Goal: Browse casually

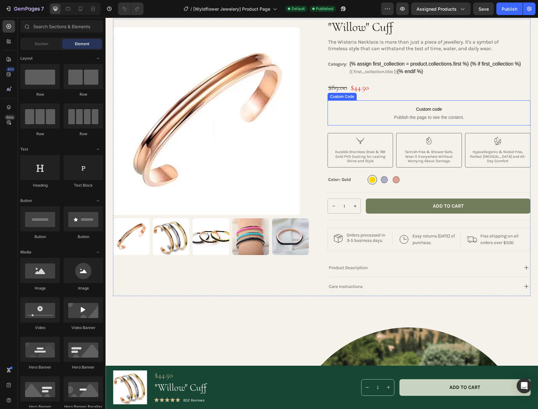
scroll to position [31, 0]
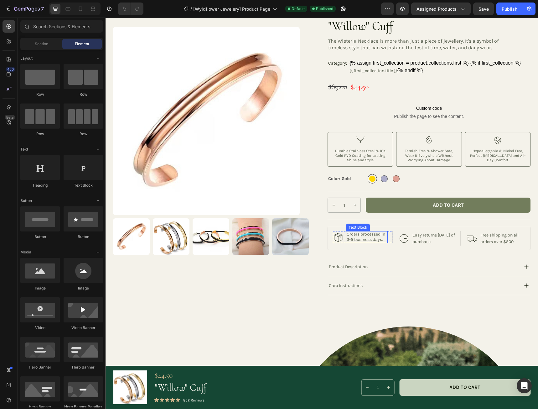
click at [357, 237] on p "Orders processed in 3-5 business days." at bounding box center [367, 237] width 40 height 11
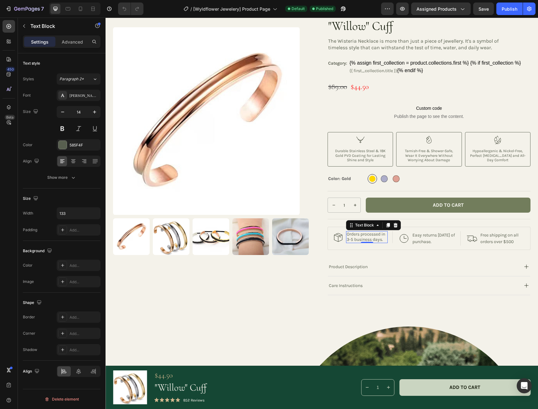
click at [362, 240] on p "Orders processed in 3-5 business days." at bounding box center [367, 237] width 40 height 11
click at [353, 238] on p "Orders processed in 3-5 business days." at bounding box center [367, 237] width 40 height 11
drag, startPoint x: 353, startPoint y: 239, endPoint x: 347, endPoint y: 239, distance: 5.6
click at [347, 239] on p "Orders processed in 3-5 business days." at bounding box center [367, 237] width 40 height 11
click at [504, 241] on p "Free shipping on all orders over $500" at bounding box center [500, 238] width 39 height 13
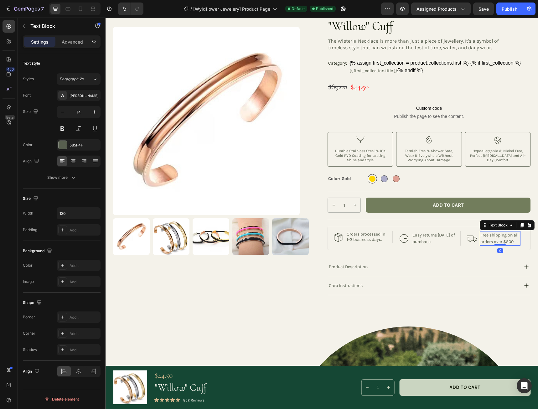
click at [502, 242] on p "Free shipping on all orders over $500" at bounding box center [500, 238] width 39 height 13
drag, startPoint x: 510, startPoint y: 242, endPoint x: 503, endPoint y: 242, distance: 7.2
click at [503, 242] on p "Free shipping on all orders over $500" at bounding box center [500, 238] width 39 height 13
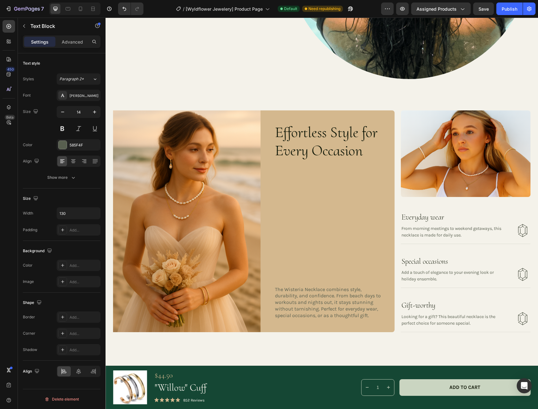
scroll to position [627, 0]
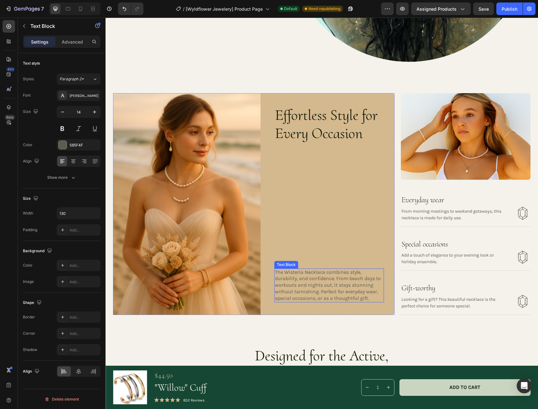
click at [275, 269] on p "The Wisteria Necklace combines style, durability, and confidence. From beach da…" at bounding box center [328, 285] width 107 height 33
click at [300, 195] on div "Effortless Style for Every Occasion Heading The Wisteria Necklace combines styl…" at bounding box center [329, 204] width 110 height 222
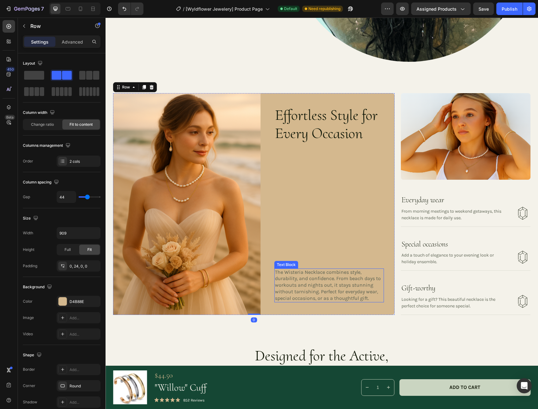
click at [305, 276] on p "The Wisteria Necklace combines style, durability, and confidence. From beach da…" at bounding box center [328, 285] width 107 height 33
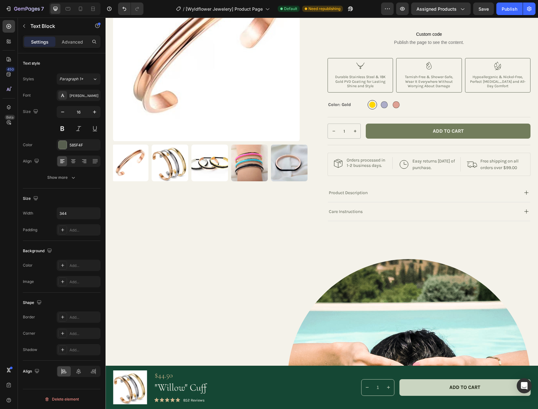
scroll to position [63, 0]
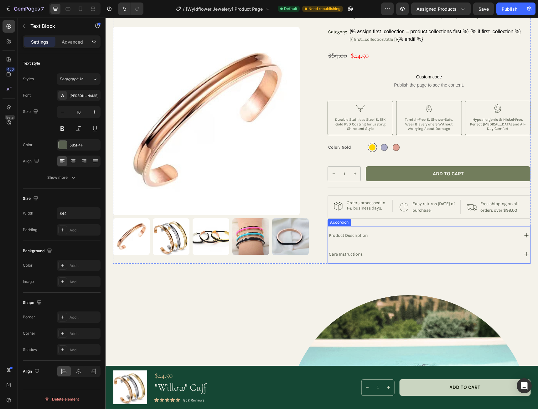
click at [523, 239] on icon at bounding box center [527, 235] width 8 height 8
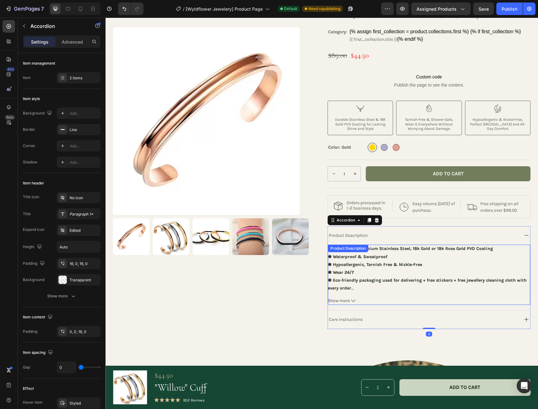
click at [332, 304] on span "Show more" at bounding box center [339, 300] width 22 height 8
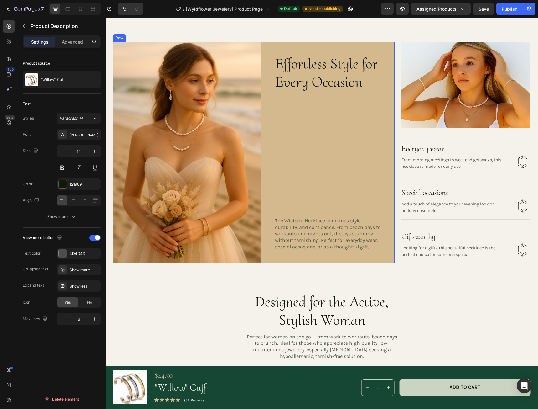
scroll to position [815, 0]
click at [322, 231] on p "The Wisteria Necklace combines style, durability, and confidence. From beach da…" at bounding box center [328, 233] width 107 height 33
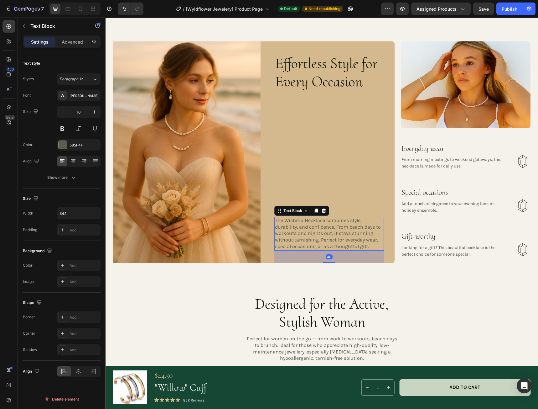
click at [301, 217] on p "The Wisteria Necklace combines style, durability, and confidence. From beach da…" at bounding box center [328, 233] width 107 height 33
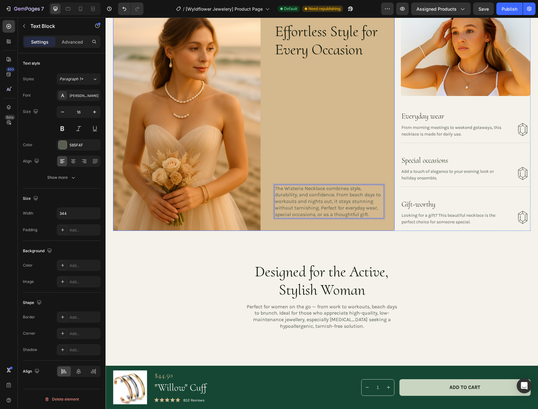
scroll to position [846, 0]
